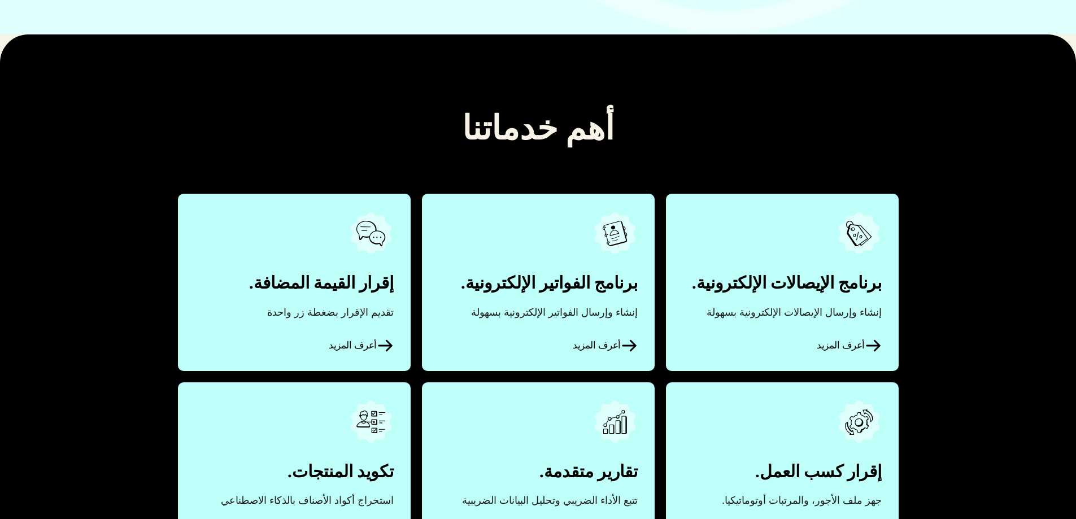
scroll to position [282, 0]
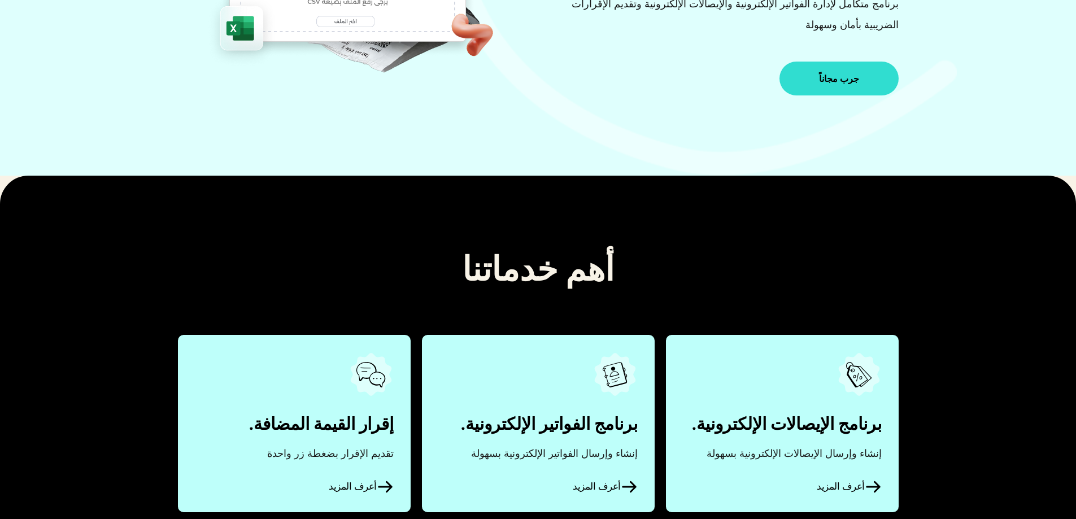
click at [836, 68] on link "جرب مجاناً" at bounding box center [839, 79] width 119 height 34
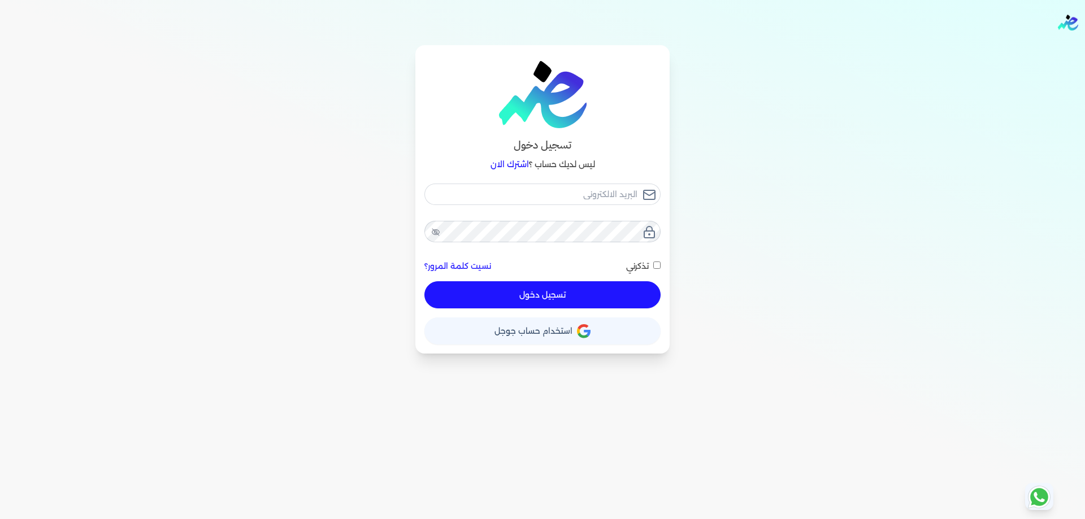
click at [500, 334] on span "استخدام حساب جوجل" at bounding box center [533, 331] width 78 height 8
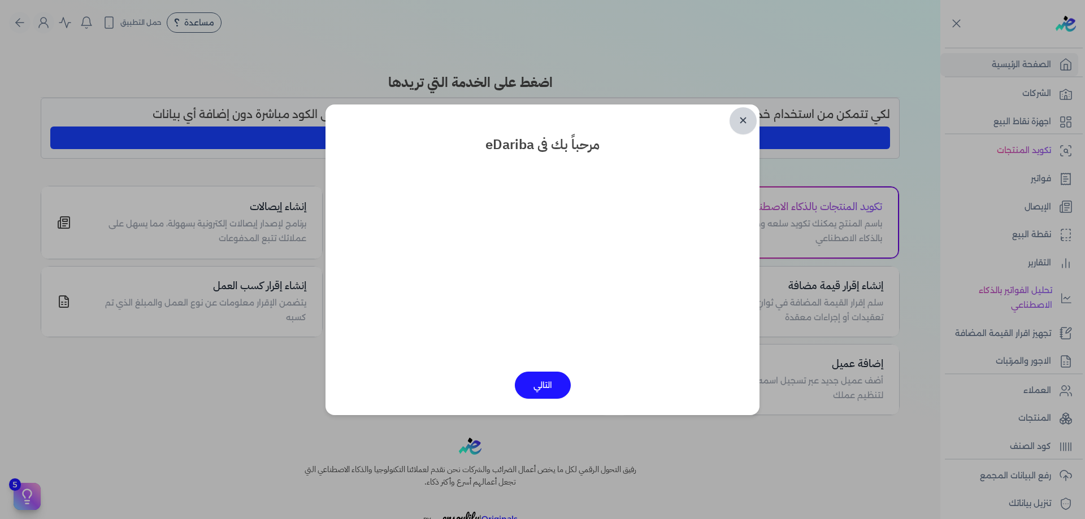
click at [740, 116] on link "✕" at bounding box center [742, 120] width 27 height 27
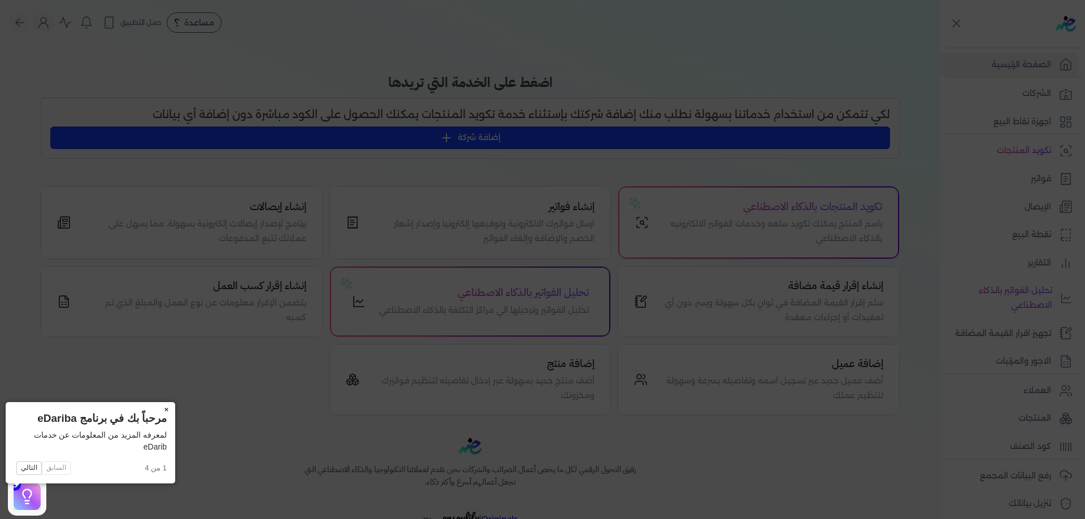
click at [157, 406] on button "×" at bounding box center [166, 410] width 18 height 16
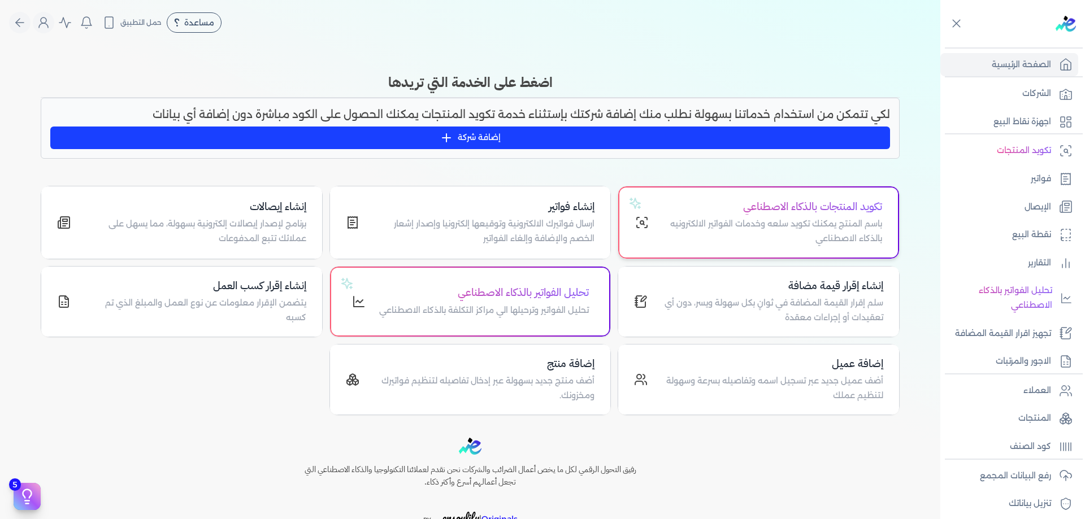
click at [738, 198] on div "تكويد المنتجات بالذكاء الاصطناعي باسم المنتج يمكنك تكويد سلعه وخدمات الفواتير ا…" at bounding box center [758, 223] width 278 height 70
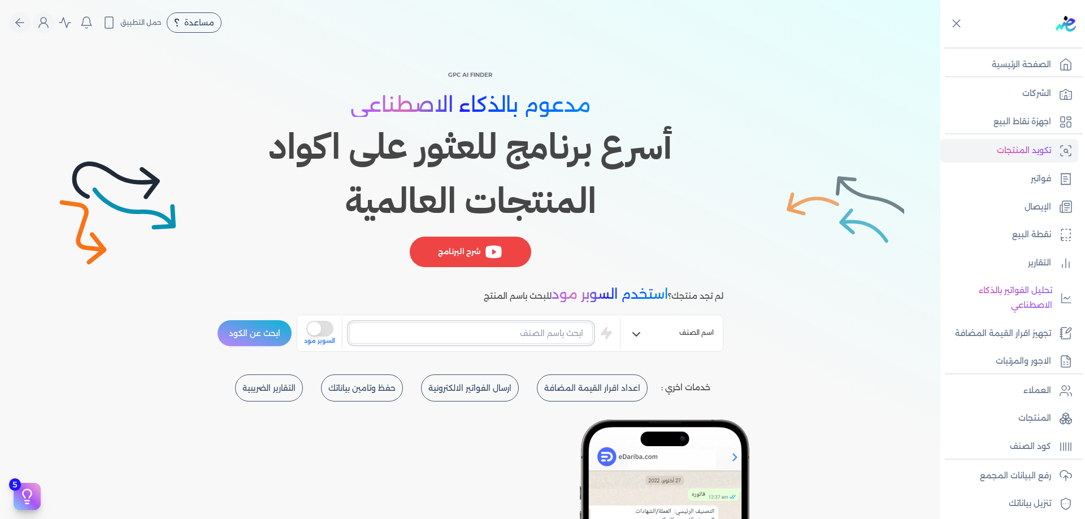
click at [579, 325] on input "text" at bounding box center [470, 333] width 243 height 21
type input "h"
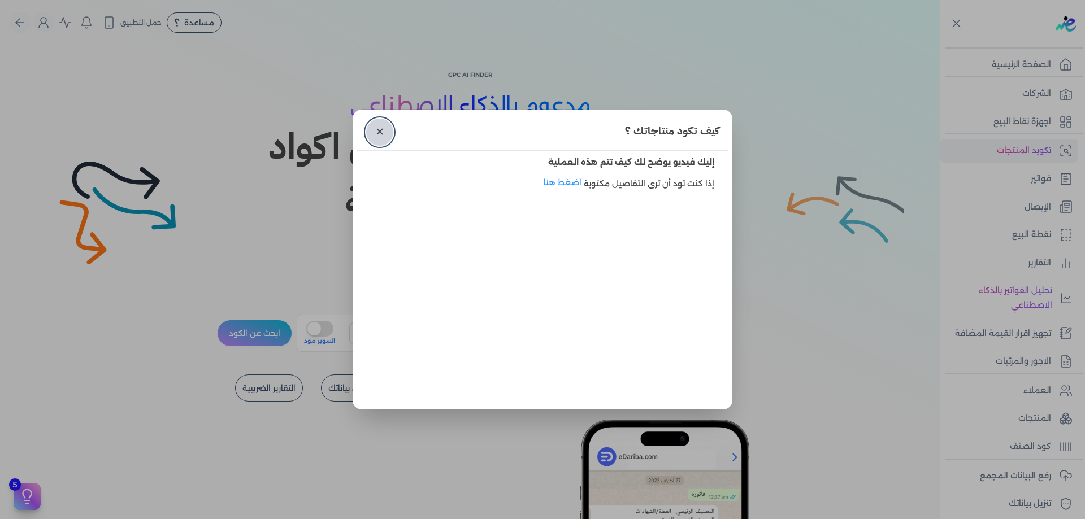
click at [389, 133] on link "✕" at bounding box center [379, 132] width 27 height 27
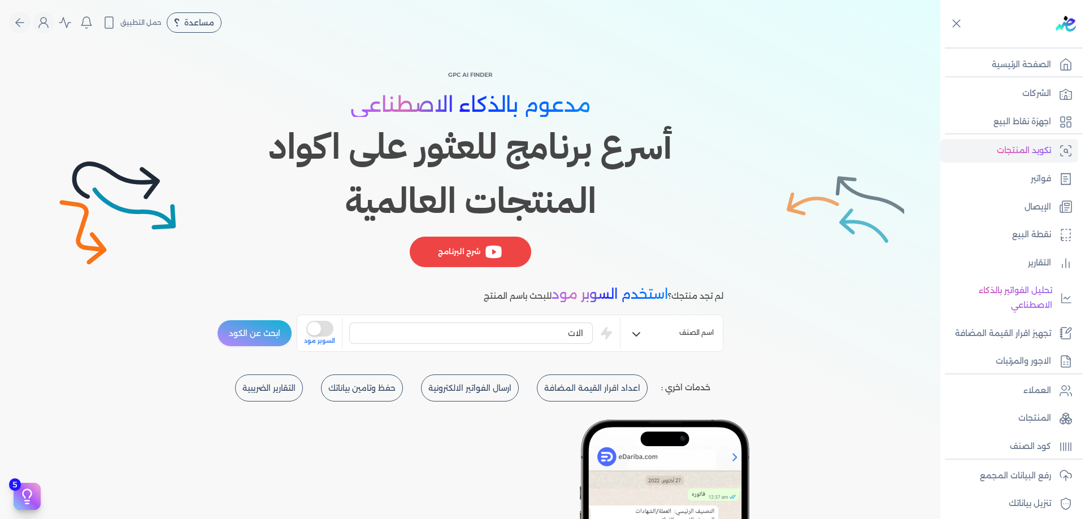
click at [265, 334] on button "ابحث عن الكود" at bounding box center [254, 333] width 75 height 27
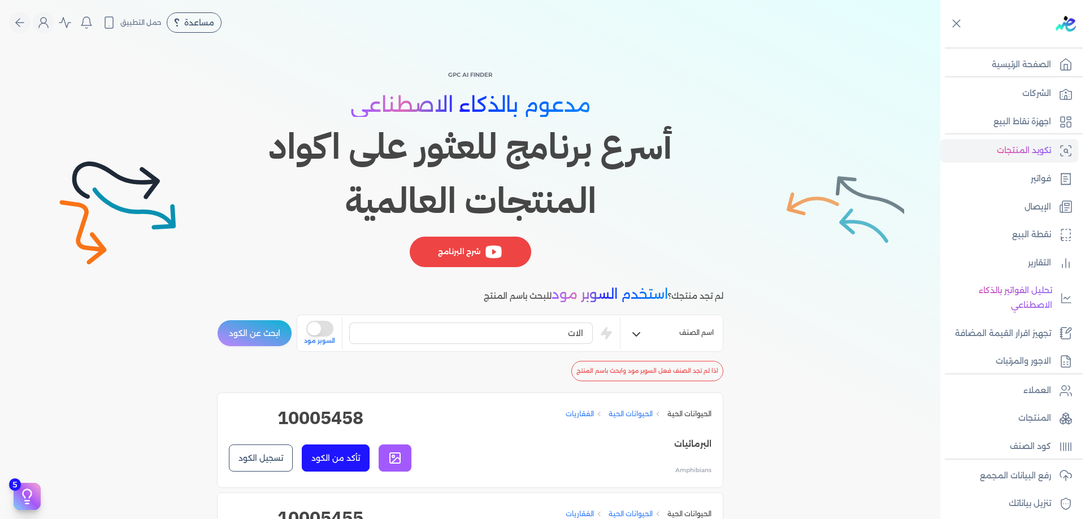
scroll to position [282, 0]
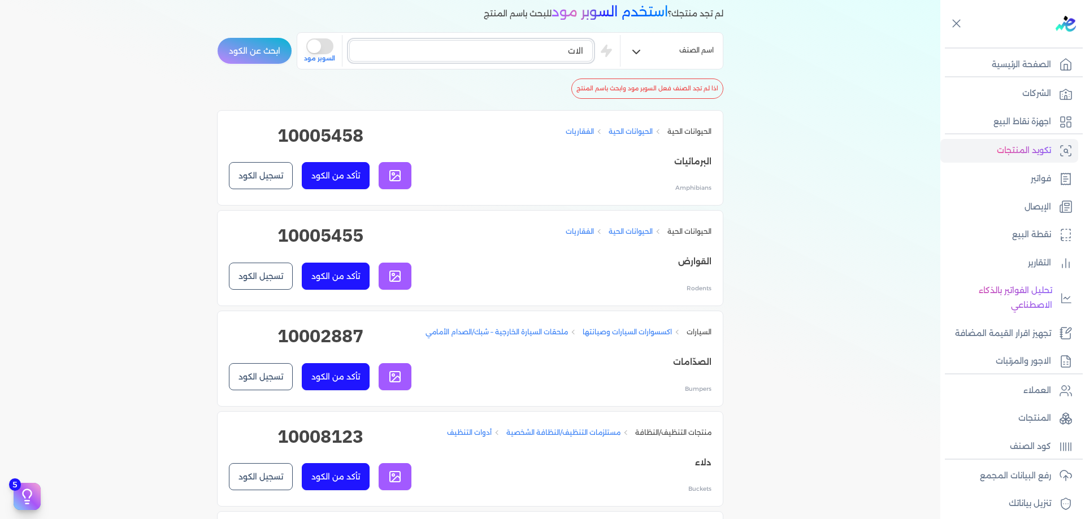
click at [532, 51] on input "الات" at bounding box center [470, 50] width 243 height 21
drag, startPoint x: 583, startPoint y: 48, endPoint x: 592, endPoint y: 48, distance: 9.0
click at [592, 48] on input "الات ومعدات" at bounding box center [470, 50] width 243 height 21
type input "آلات ومعدات"
click at [258, 40] on button "ابحث عن الكود" at bounding box center [254, 50] width 75 height 27
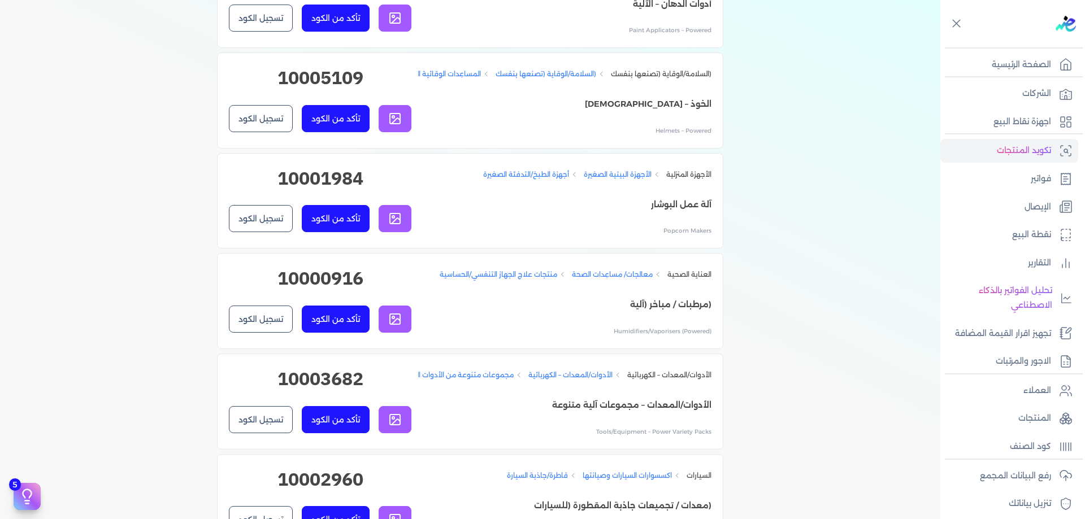
scroll to position [1469, 0]
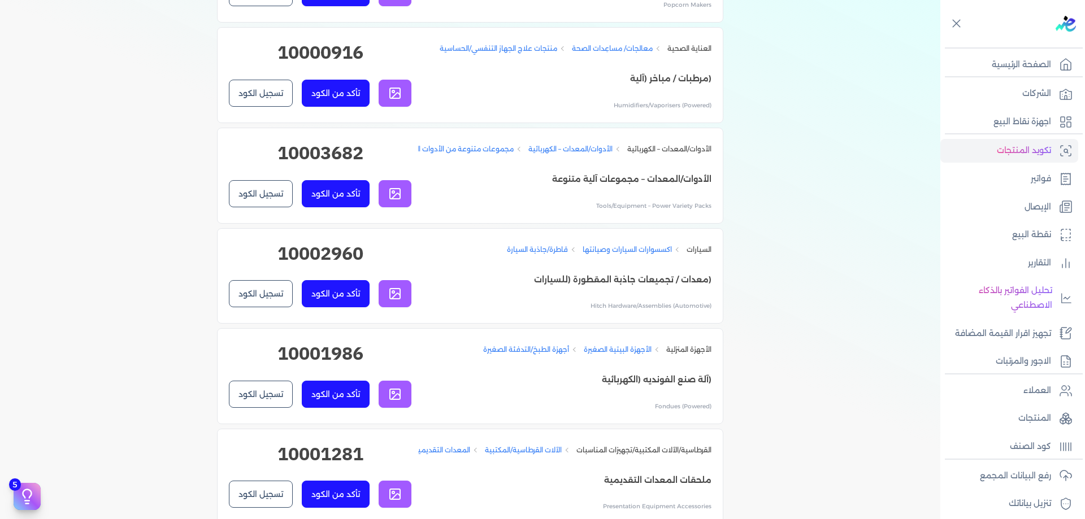
click at [584, 154] on link "الأدوات/المعدات – الكهربائية" at bounding box center [570, 149] width 84 height 10
click at [576, 154] on link "الأدوات/المعدات – الكهربائية" at bounding box center [570, 149] width 84 height 10
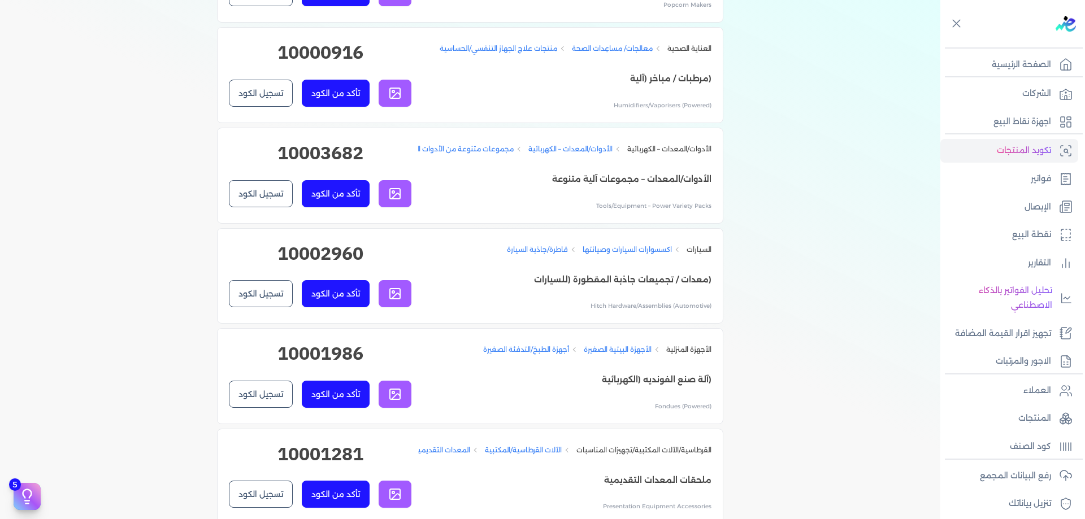
click at [518, 212] on div "الأدوات/المعدات – الكهربائية الأدوات/المعدات – الكهربائية مجموعات متنوعة من الأ…" at bounding box center [564, 176] width 293 height 72
click at [338, 176] on h2 "10003682" at bounding box center [320, 158] width 182 height 36
copy h2 "10003682"
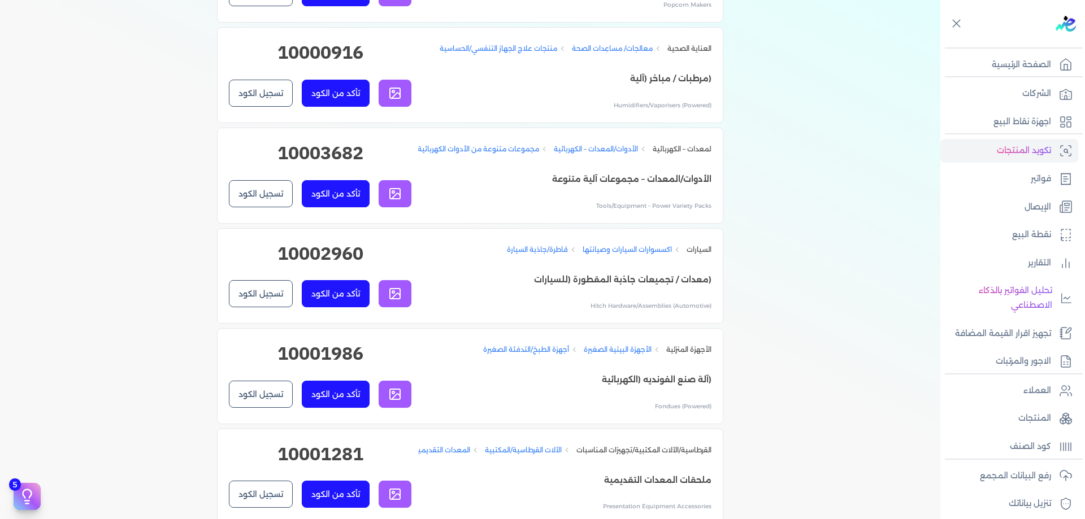
click at [584, 154] on link "الأدوات/المعدات – الكهربائية" at bounding box center [596, 149] width 84 height 10
click at [599, 212] on div "الأدوات/المعدات – الكهربائية الأدوات/المعدات – الكهربائية مجموعات متنوعة من الأ…" at bounding box center [564, 176] width 293 height 72
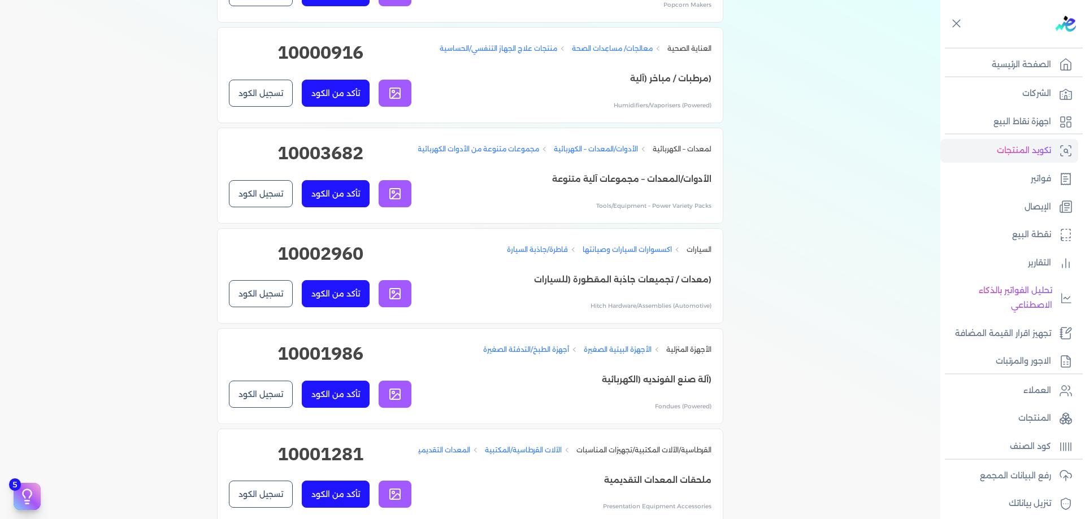
scroll to position [0, 1]
click at [700, 154] on link "الأدوات/المعدات – الكهربائية" at bounding box center [669, 149] width 84 height 10
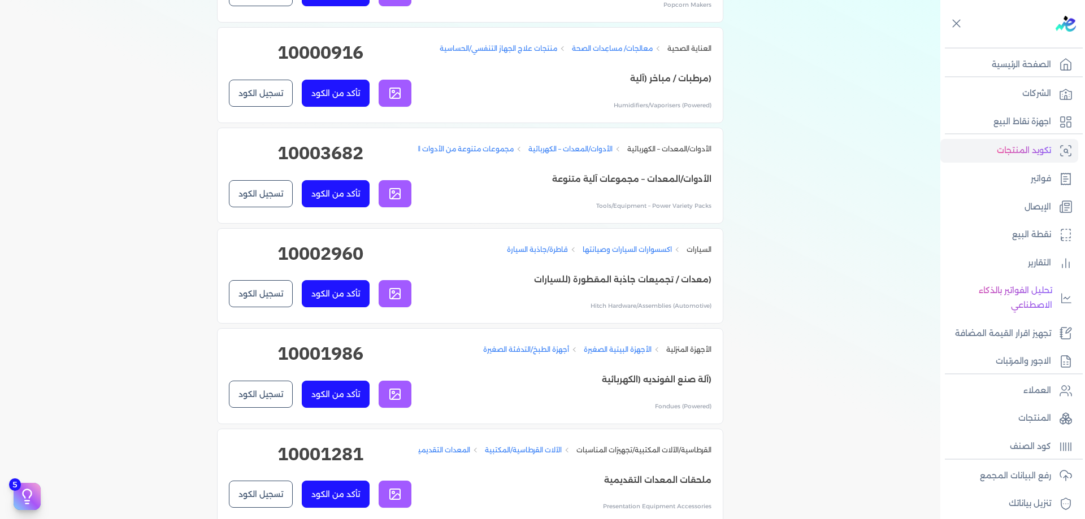
click at [565, 154] on link "الأدوات/المعدات – الكهربائية" at bounding box center [570, 149] width 84 height 10
click at [583, 187] on p "الأدوات/المعدات – مجموعات آلية متنوعة" at bounding box center [564, 179] width 293 height 15
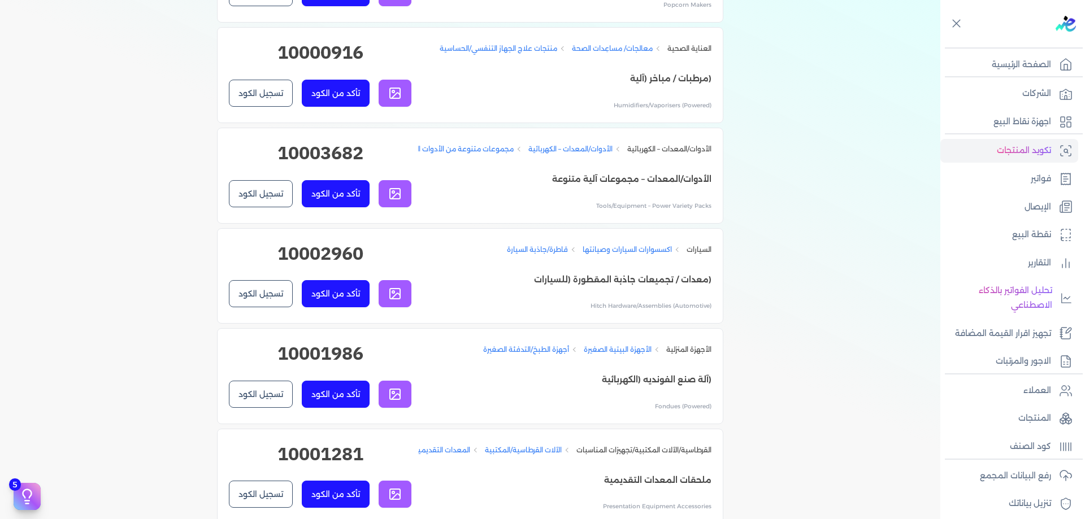
click at [336, 176] on h2 "10003682" at bounding box center [320, 158] width 182 height 36
copy div "10003682 تأكد من الكود تسجيل الكود"
